Goal: Task Accomplishment & Management: Use online tool/utility

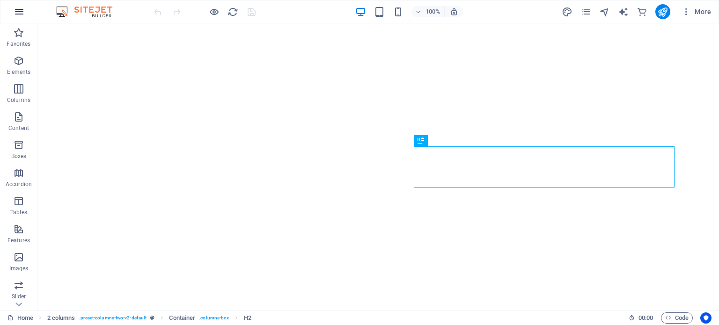
click at [24, 14] on button "button" at bounding box center [19, 11] width 22 height 22
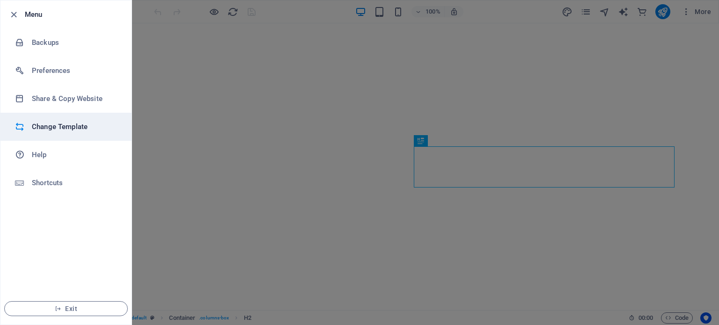
click at [53, 125] on h6 "Change Template" at bounding box center [75, 126] width 87 height 11
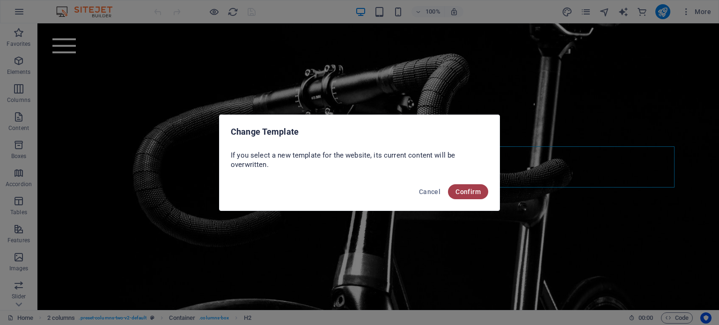
scroll to position [201, 0]
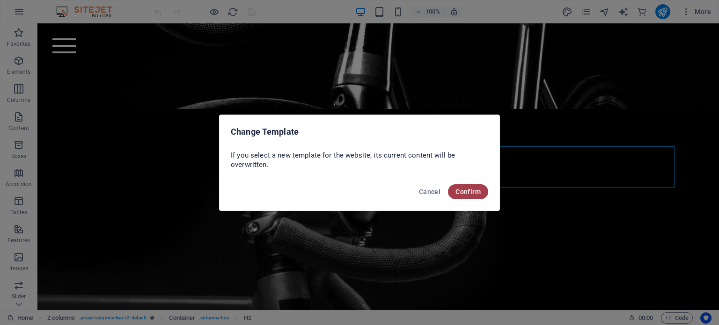
click at [463, 189] on span "Confirm" at bounding box center [468, 191] width 25 height 7
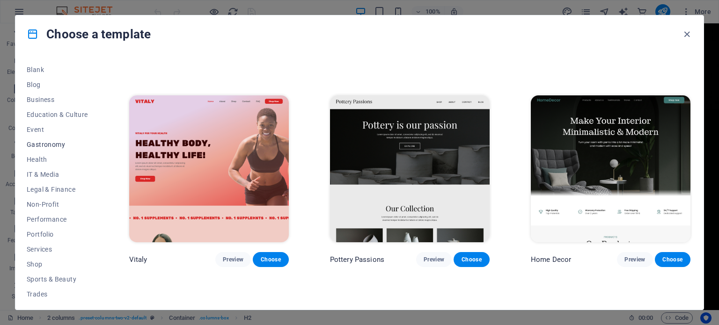
scroll to position [140, 0]
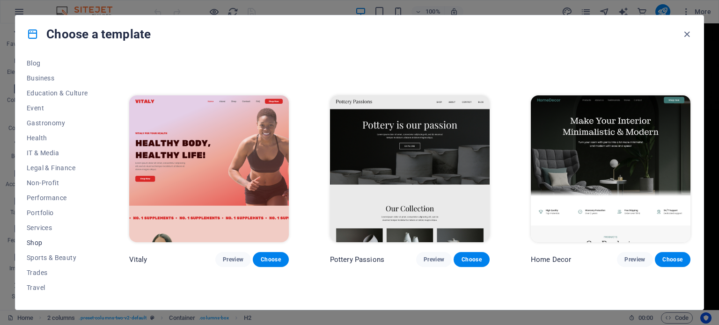
click at [36, 238] on button "Shop" at bounding box center [57, 243] width 61 height 15
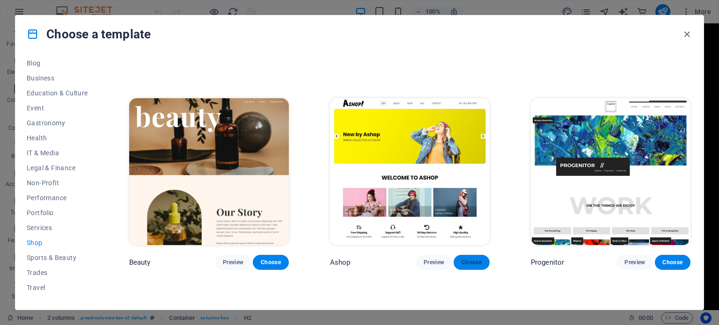
scroll to position [386, 0]
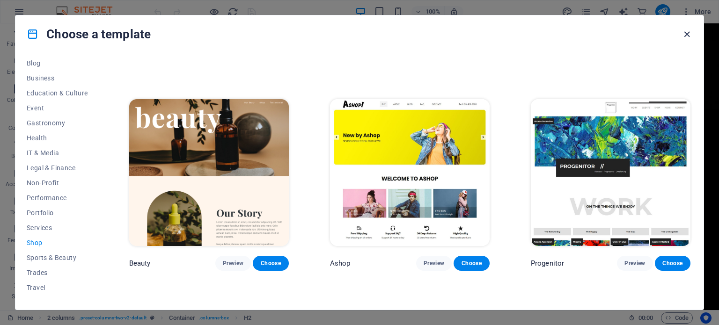
click at [688, 29] on icon "button" at bounding box center [687, 34] width 11 height 11
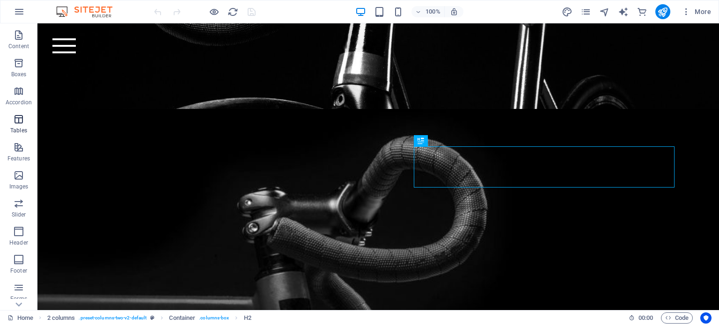
scroll to position [162, 0]
click at [22, 240] on icon "button" at bounding box center [18, 235] width 11 height 11
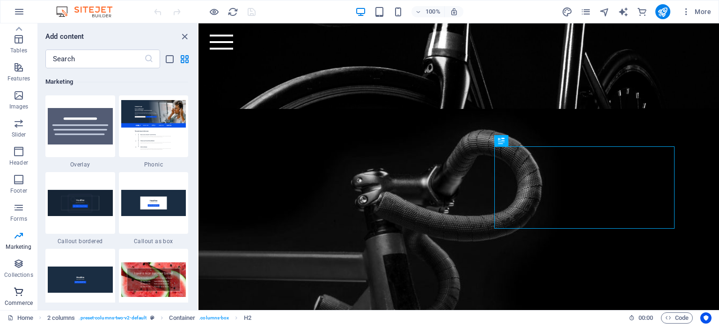
click at [18, 295] on icon "button" at bounding box center [18, 292] width 11 height 11
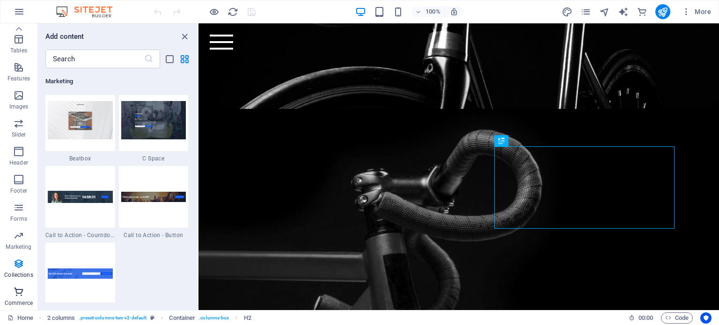
scroll to position [9024, 0]
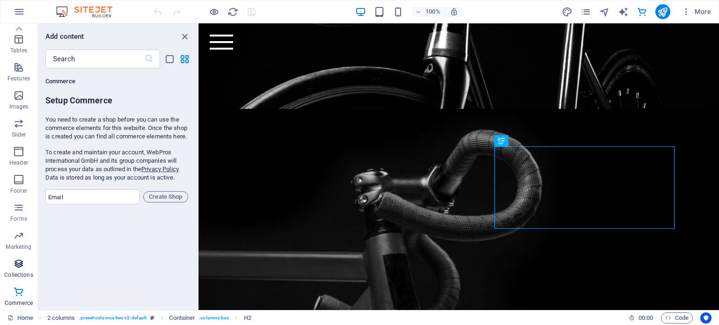
click at [16, 274] on p "Collections" at bounding box center [18, 275] width 29 height 7
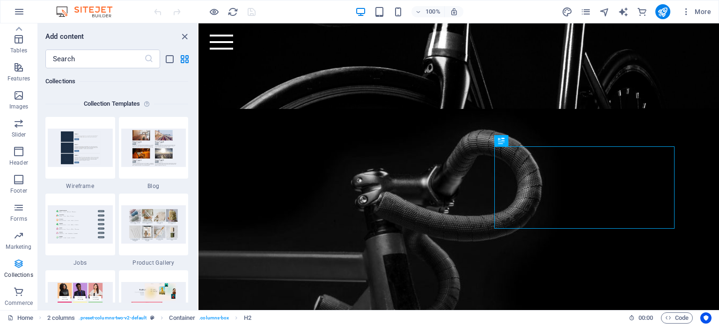
scroll to position [8572, 0]
click at [15, 249] on p "Marketing" at bounding box center [19, 246] width 26 height 7
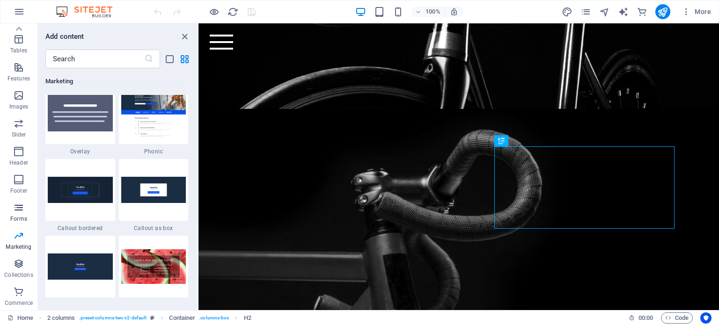
scroll to position [7628, 0]
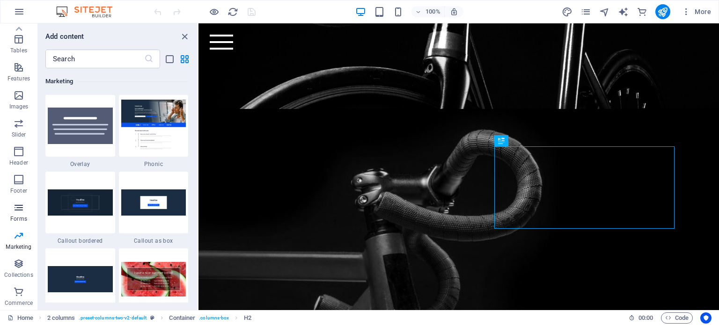
click at [19, 208] on icon "button" at bounding box center [18, 207] width 11 height 11
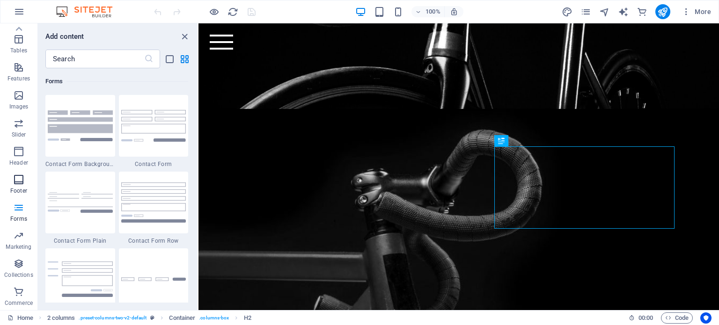
click at [22, 183] on icon "button" at bounding box center [18, 179] width 11 height 11
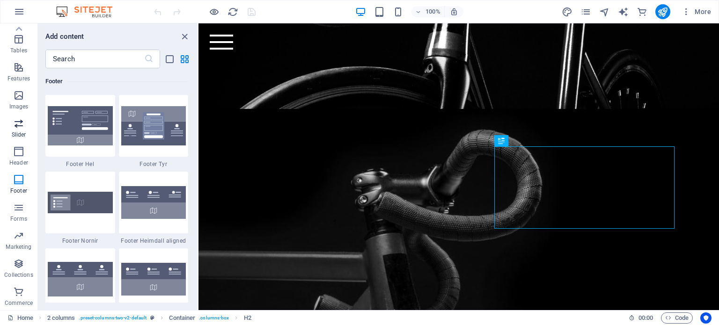
click at [22, 139] on span "Slider" at bounding box center [18, 129] width 37 height 22
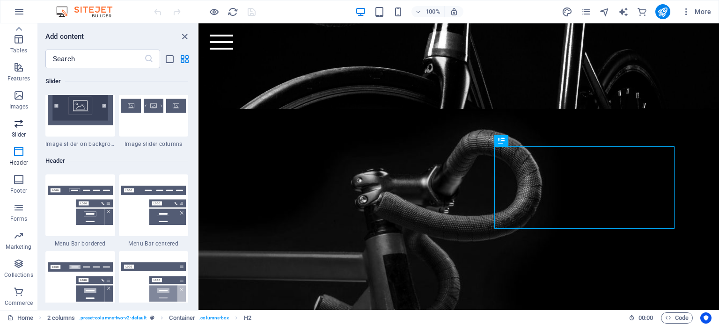
scroll to position [5309, 0]
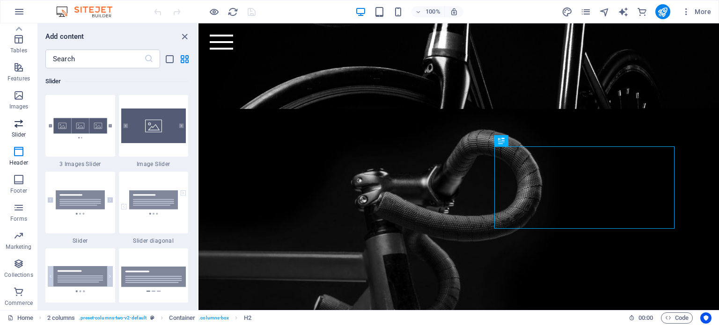
click at [22, 125] on icon "button" at bounding box center [18, 123] width 11 height 11
click at [24, 104] on p "Images" at bounding box center [18, 106] width 19 height 7
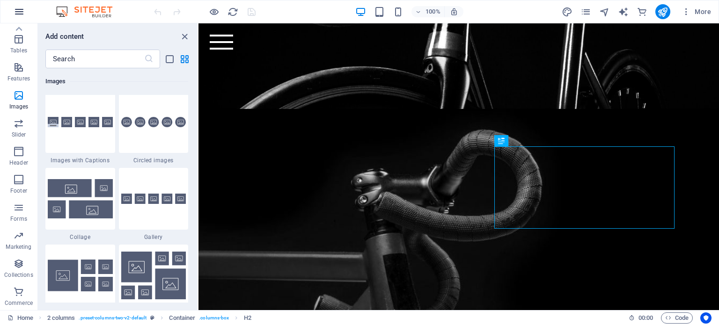
scroll to position [4748, 0]
